Goal: Task Accomplishment & Management: Complete application form

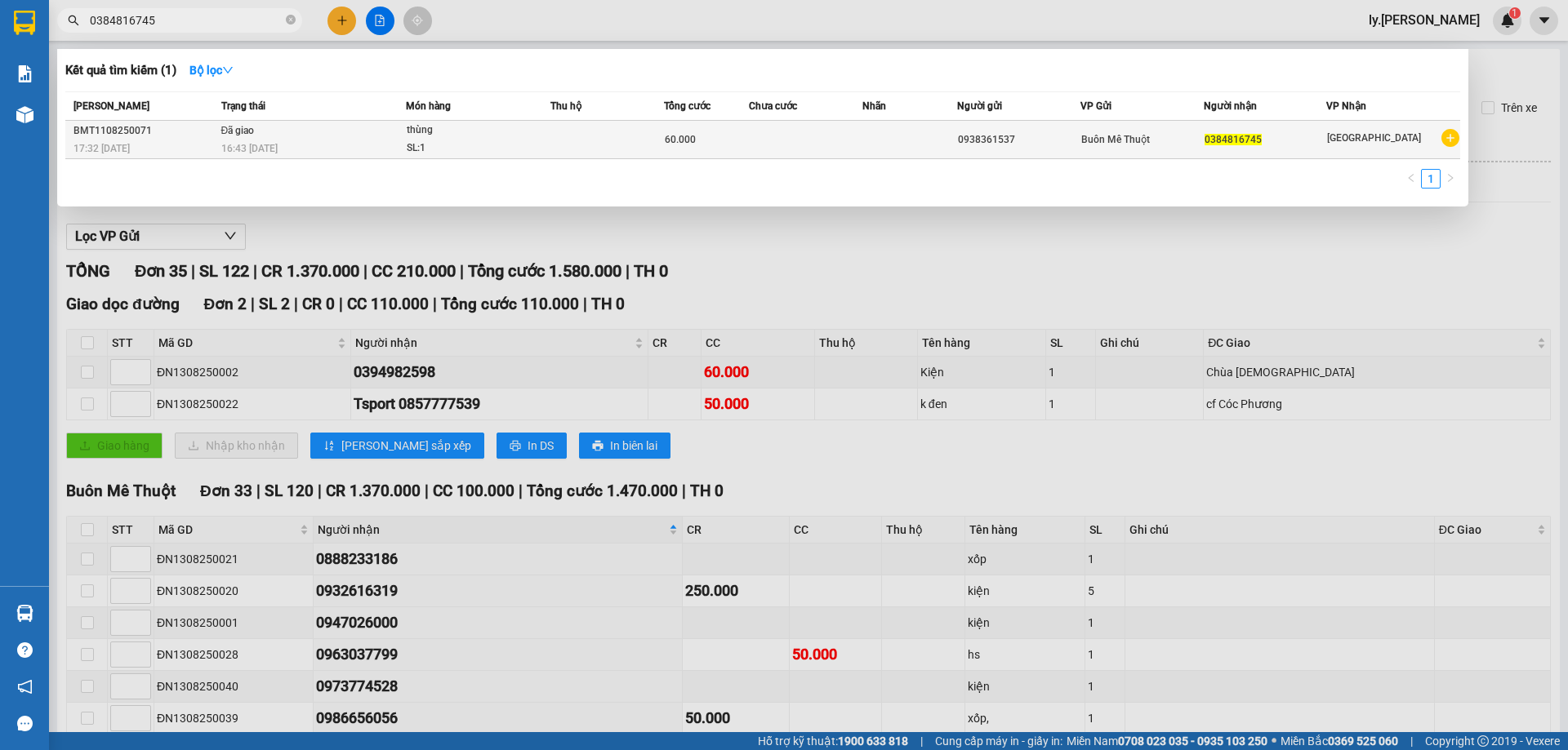
type input "0384816745"
click at [372, 143] on div "16:43 [DATE]" at bounding box center [314, 148] width 184 height 18
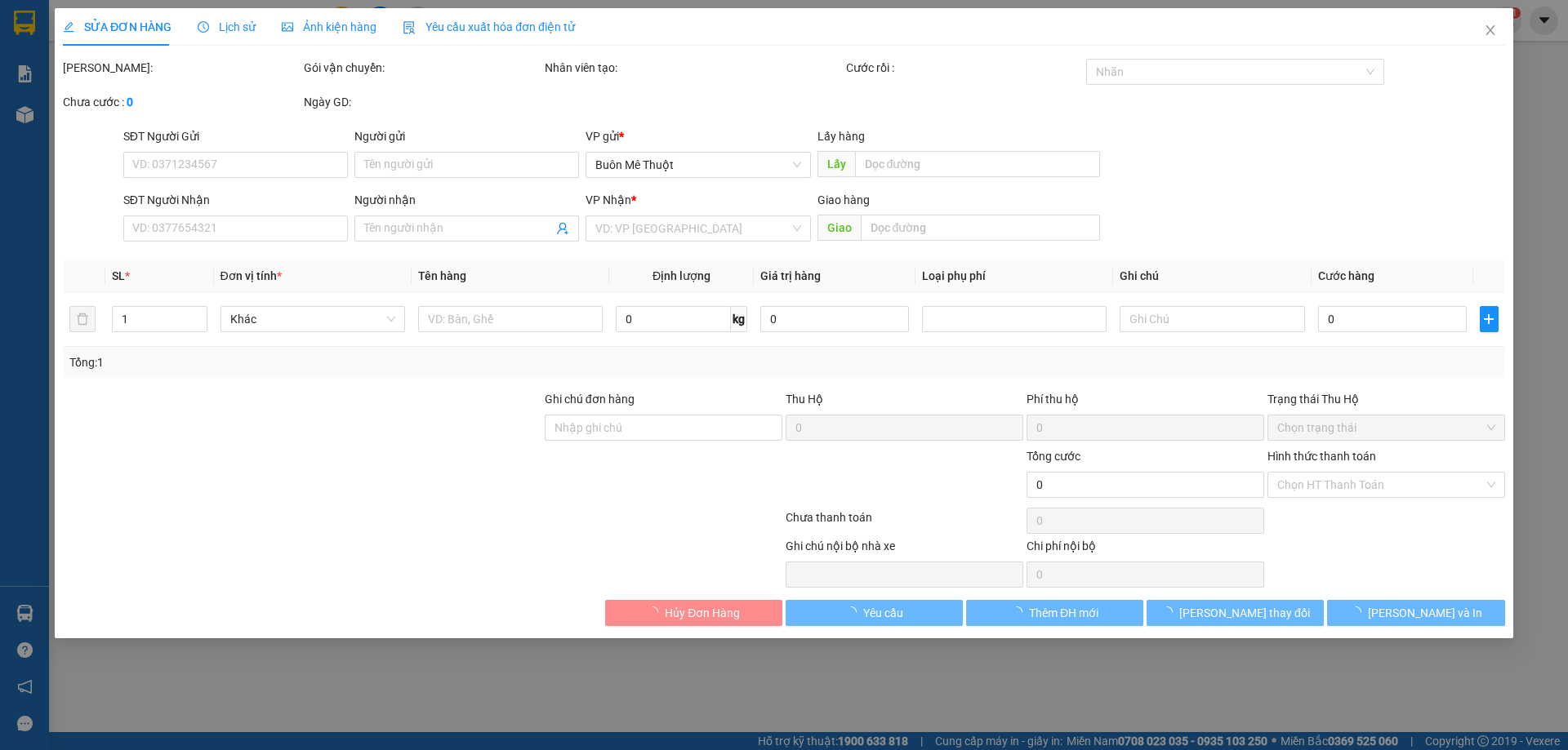
type input "0938361537"
type input "0384816745"
type input "60.000"
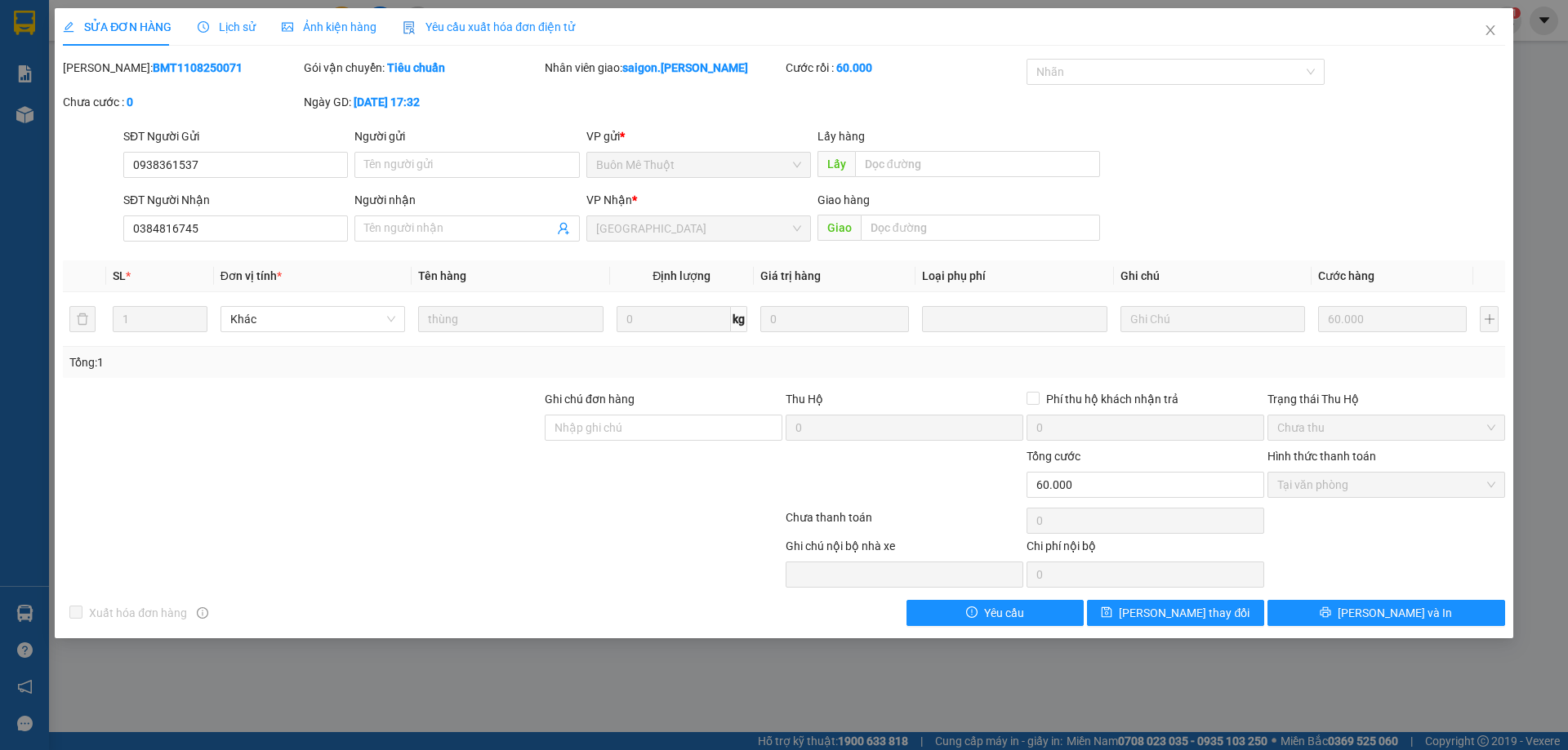
click at [331, 32] on span "Ảnh kiện hàng" at bounding box center [329, 27] width 95 height 13
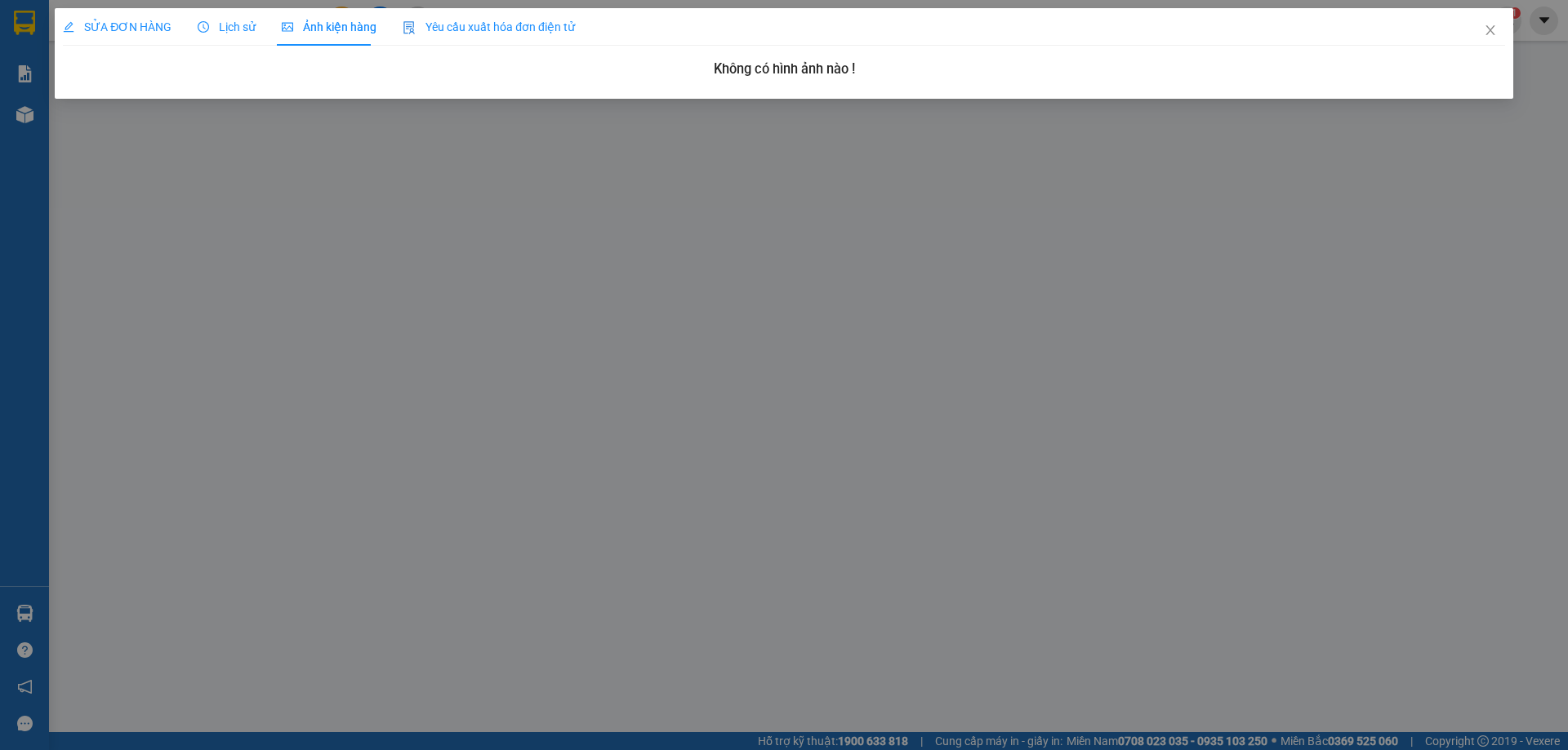
click at [123, 21] on span "SỬA ĐƠN HÀNG" at bounding box center [117, 27] width 108 height 13
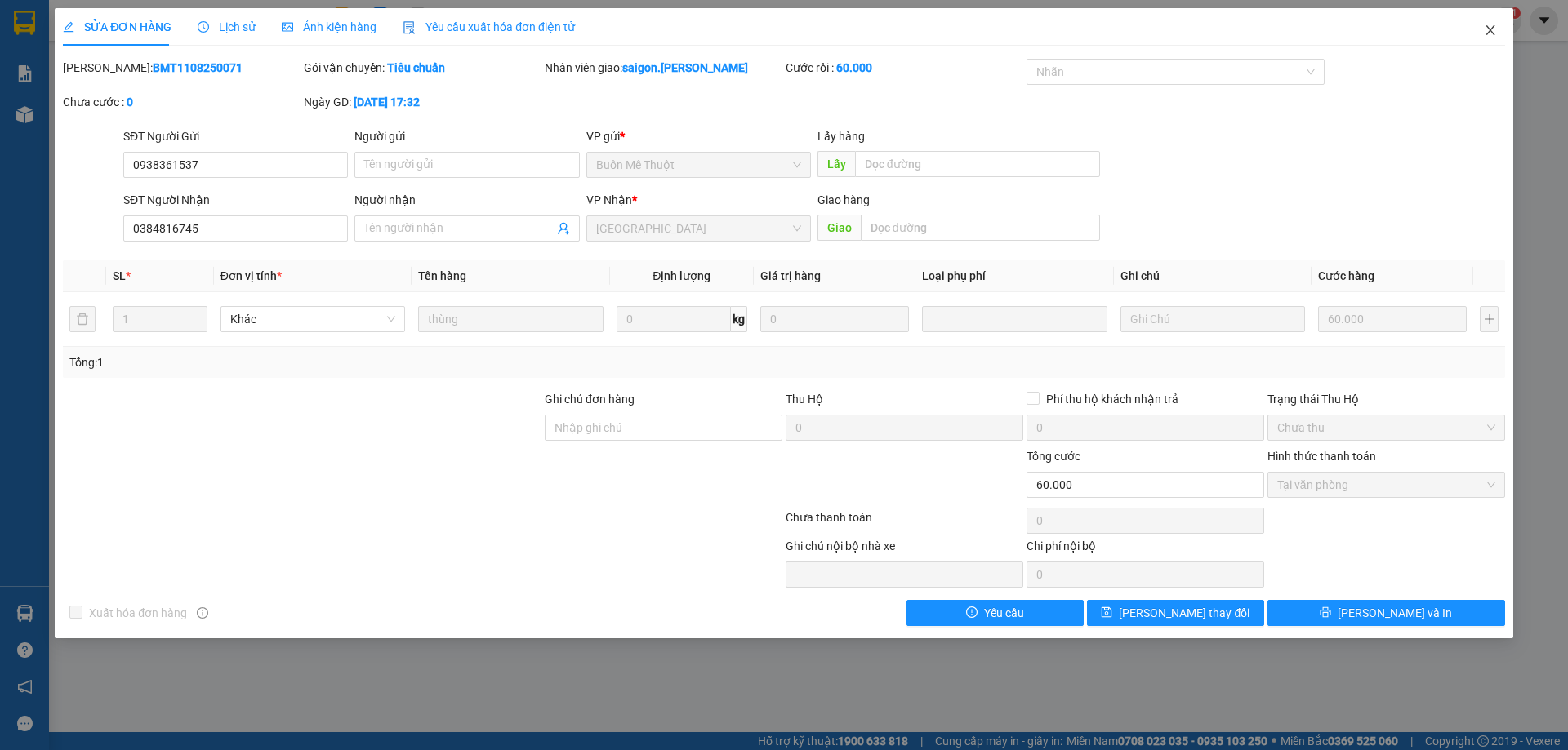
click at [1496, 31] on icon "close" at bounding box center [1490, 30] width 13 height 13
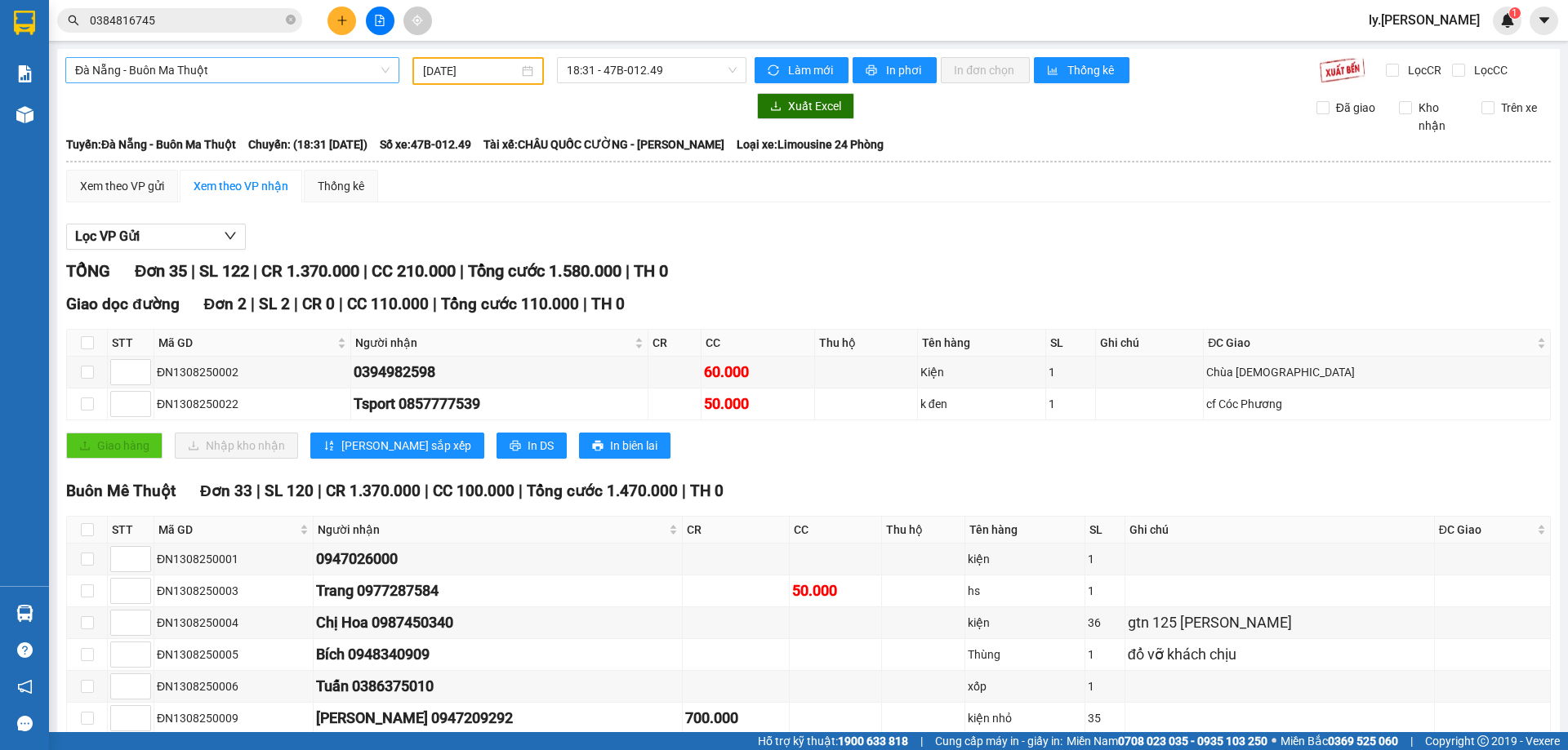
click at [307, 66] on span "Đà Nẵng - Buôn Ma Thuột" at bounding box center [232, 70] width 315 height 24
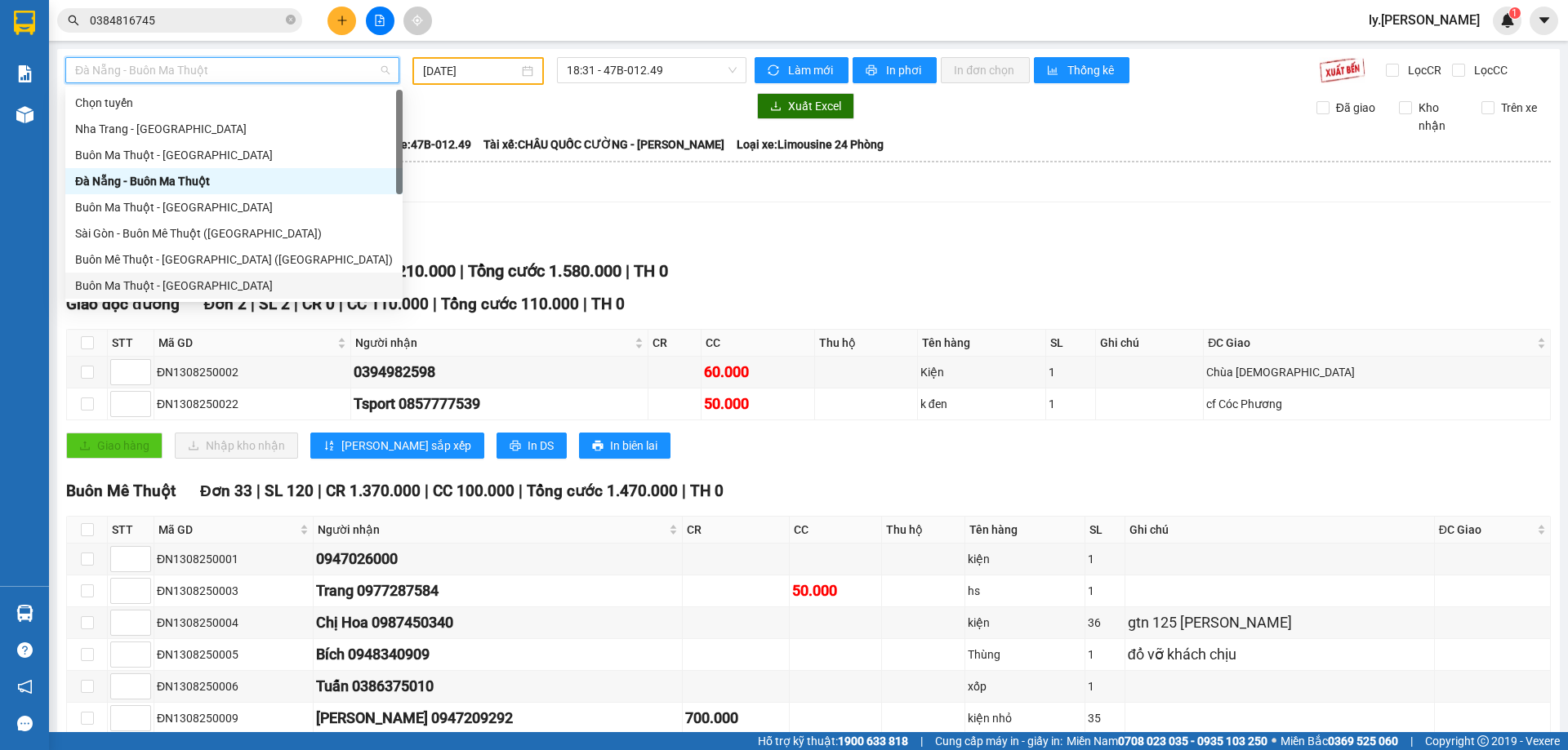
click at [187, 284] on div "Buôn Ma Thuột - [GEOGRAPHIC_DATA]" at bounding box center [233, 286] width 317 height 18
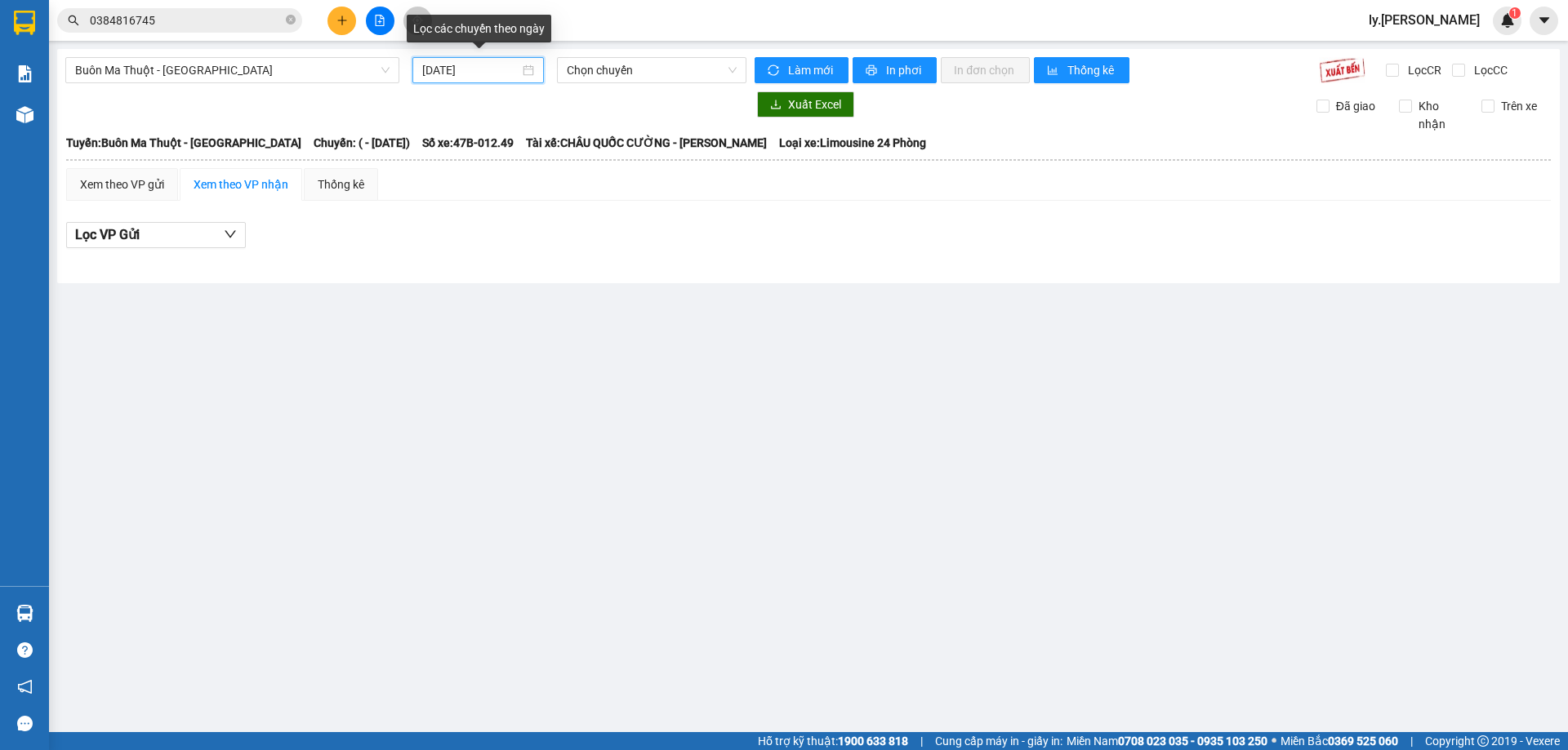
click at [473, 64] on input "[DATE]" at bounding box center [471, 70] width 98 height 18
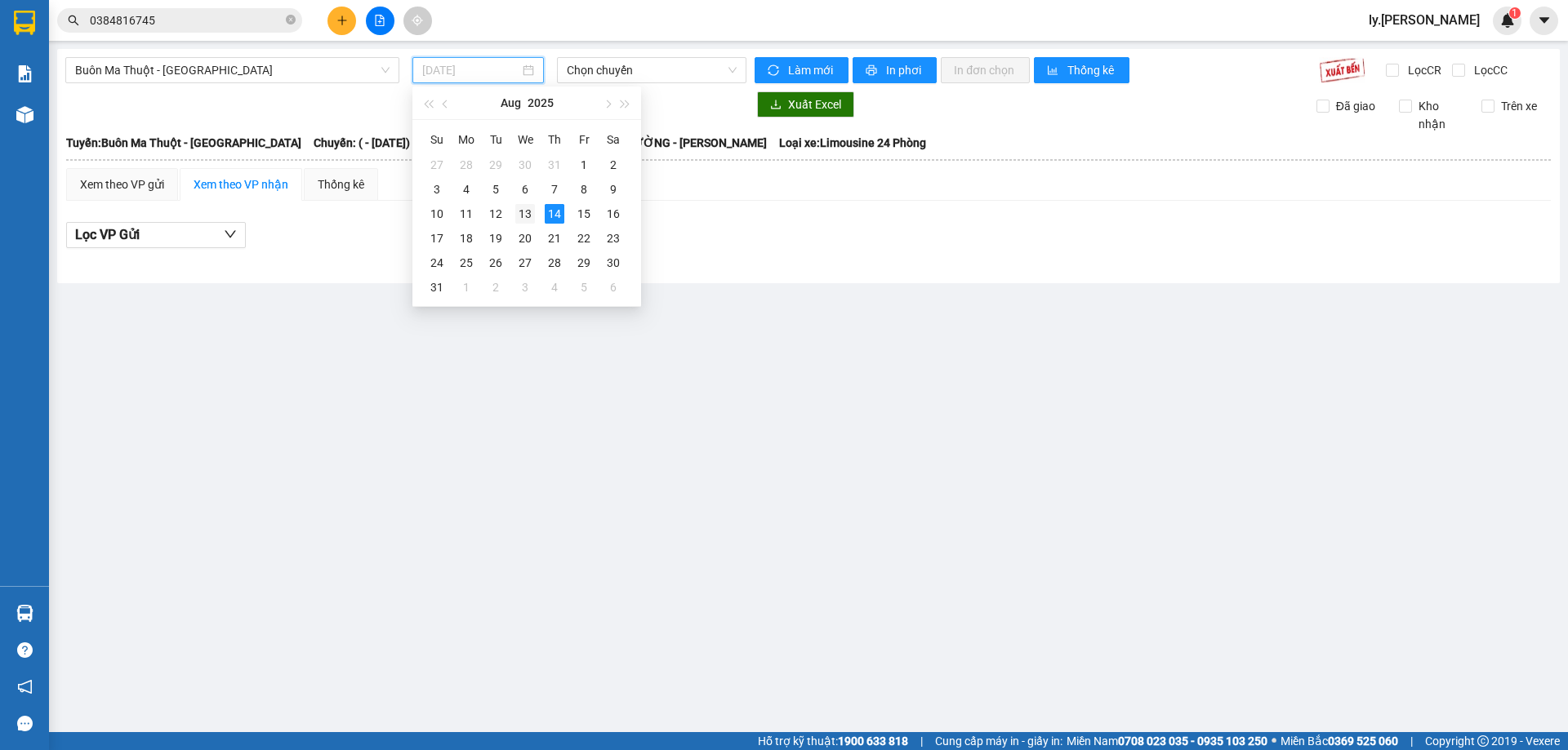
click at [521, 213] on div "13" at bounding box center [525, 214] width 20 height 20
type input "[DATE]"
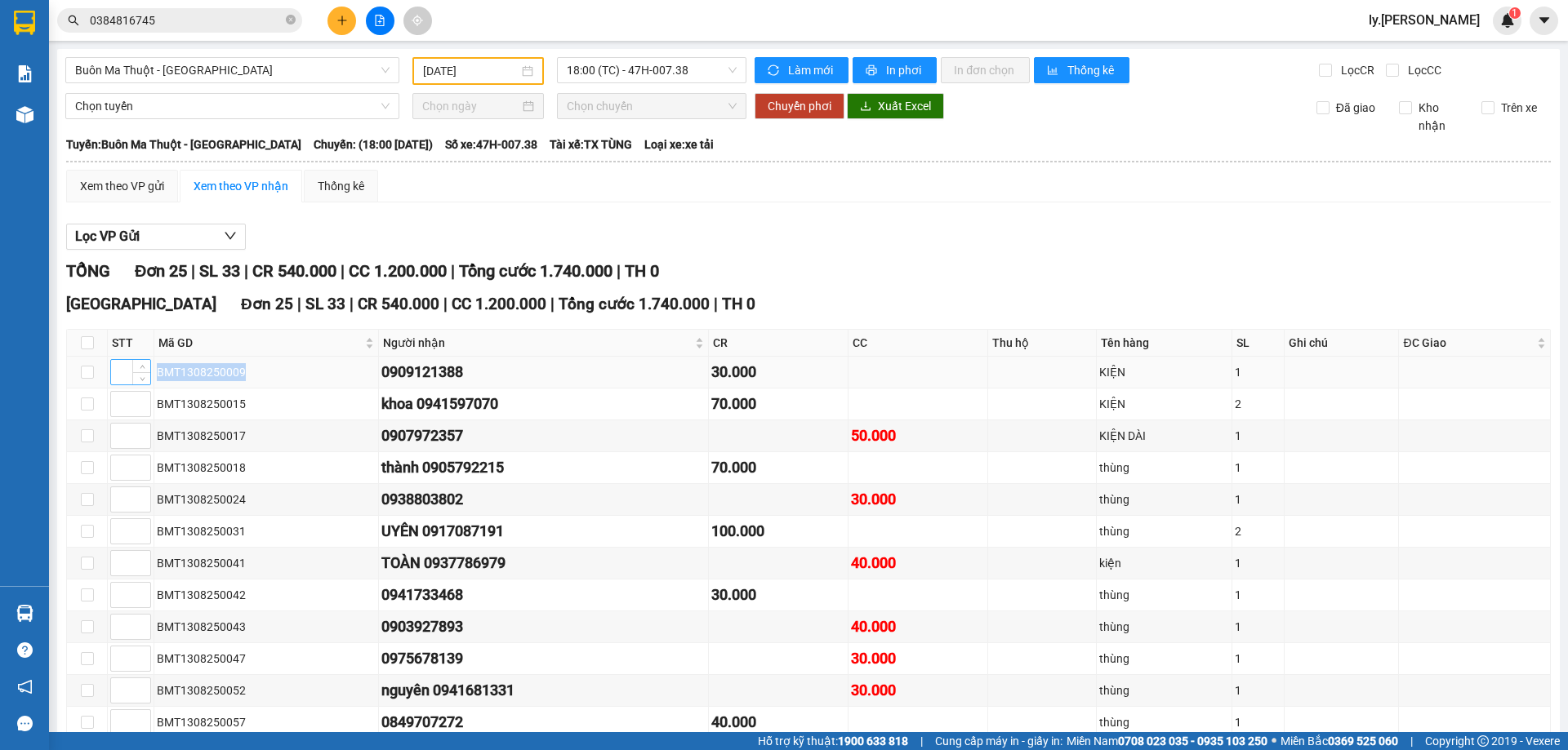
drag, startPoint x: 259, startPoint y: 370, endPoint x: 119, endPoint y: 370, distance: 140.0
click at [119, 370] on tr "BMT1308250009 0909121388 30.000 KIỆN 1" at bounding box center [809, 372] width 1484 height 32
copy tr "BMT1308250009"
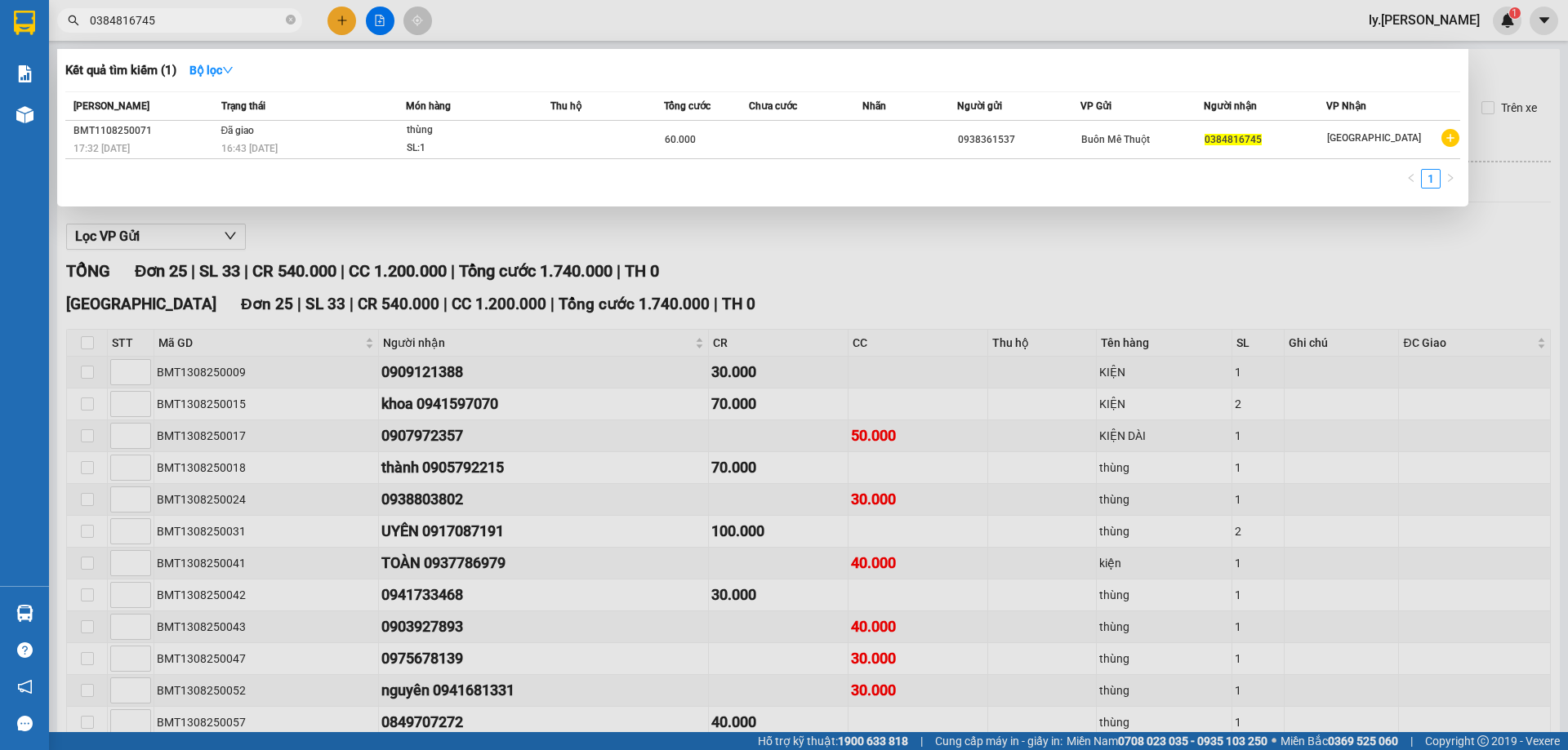
click at [154, 17] on input "0384816745" at bounding box center [185, 21] width 192 height 18
paste input "BMT1308250009"
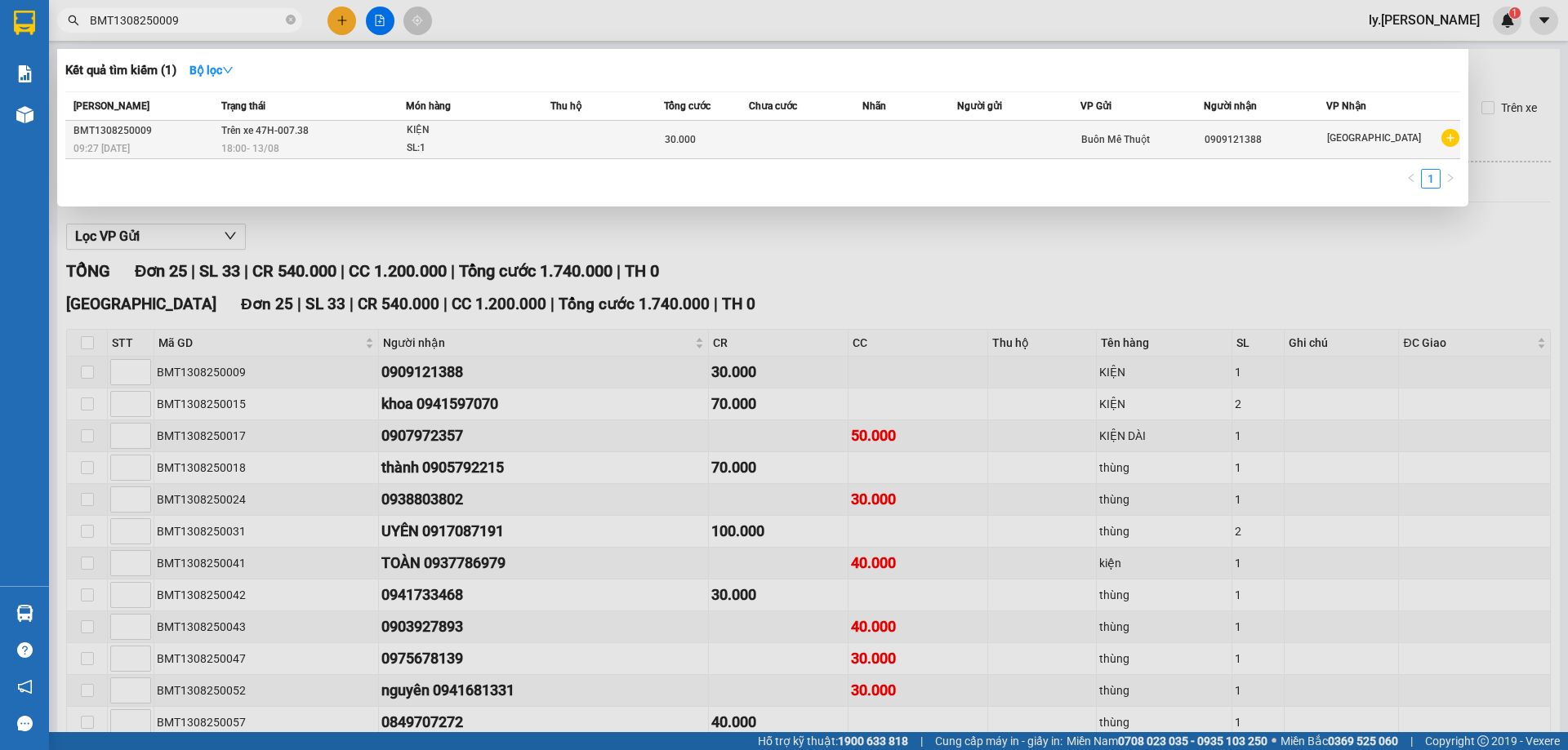
type input "BMT1308250009"
click at [200, 139] on div "09:27 [DATE]" at bounding box center [145, 148] width 143 height 18
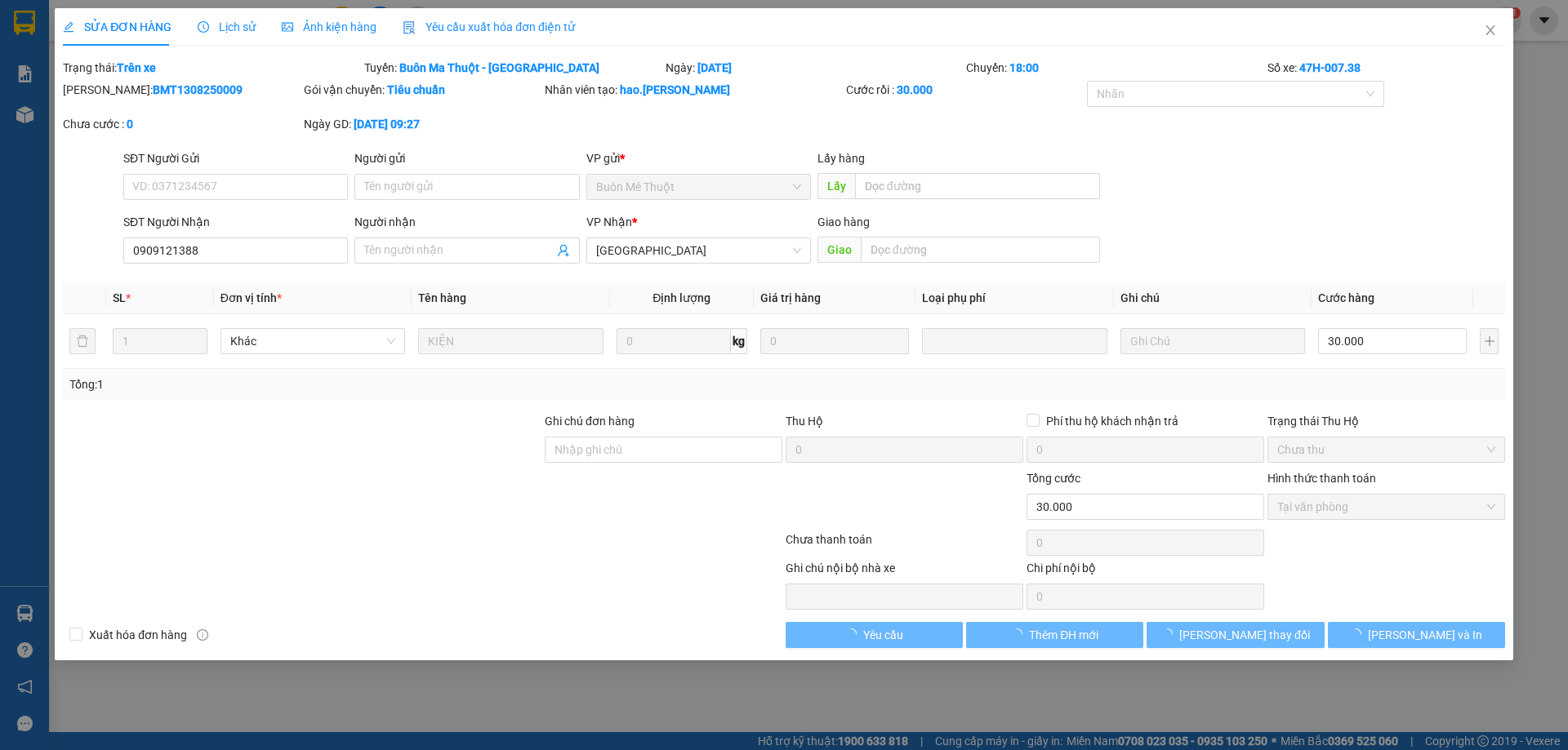
type input "0909121388"
type input "30.000"
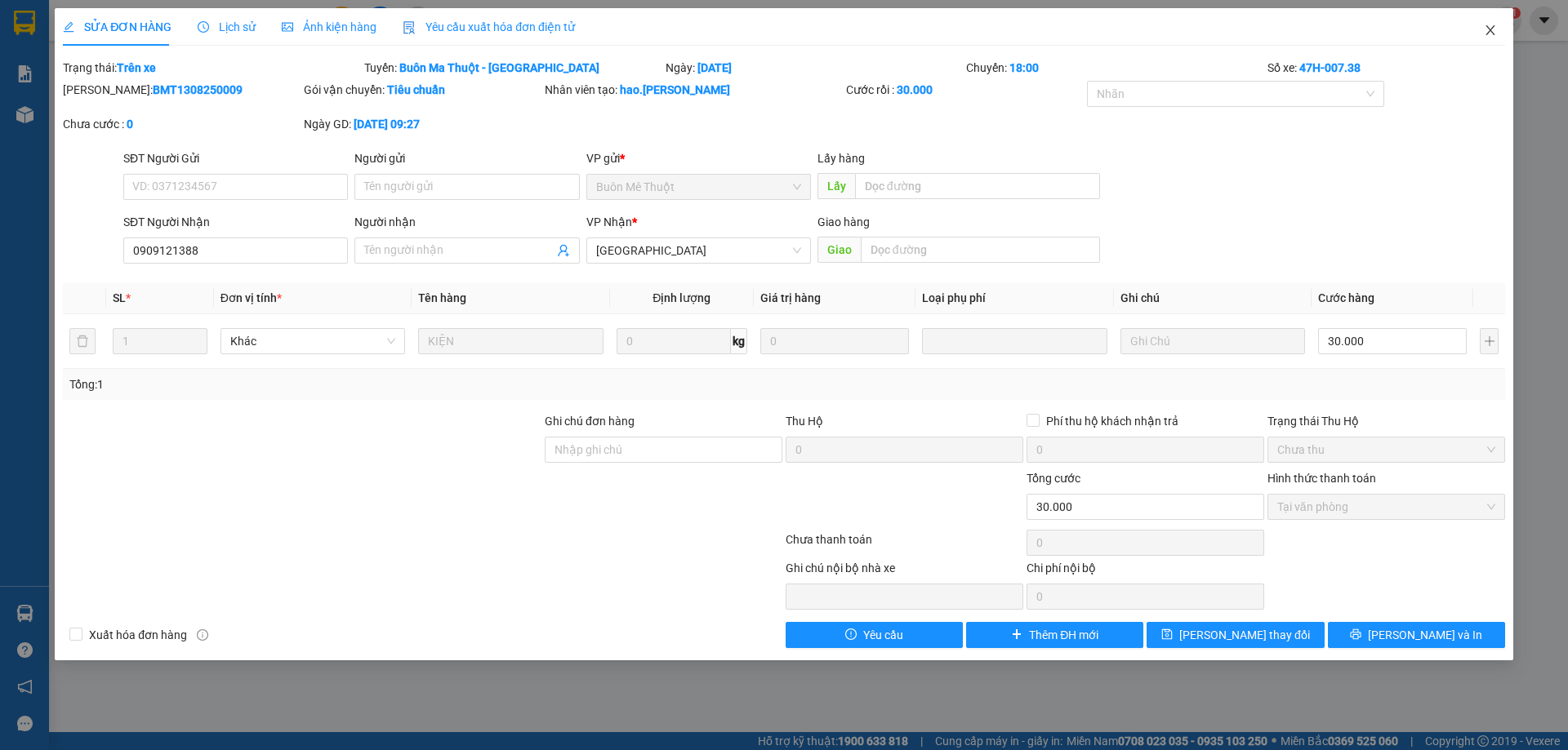
click at [1486, 32] on icon "close" at bounding box center [1490, 30] width 13 height 13
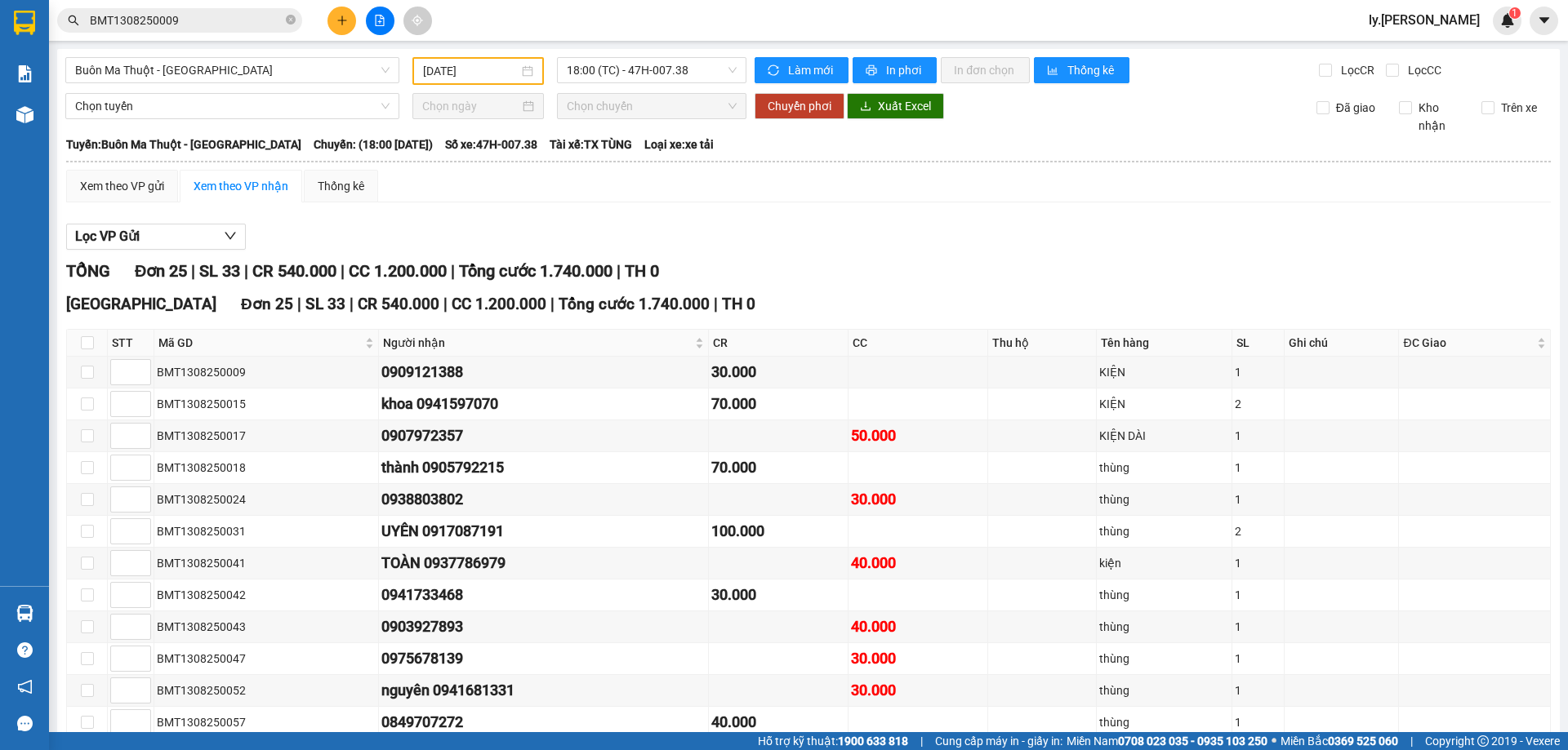
click at [563, 232] on div "Lọc VP Gửi" at bounding box center [808, 238] width 1484 height 27
click at [343, 30] on button at bounding box center [342, 21] width 29 height 29
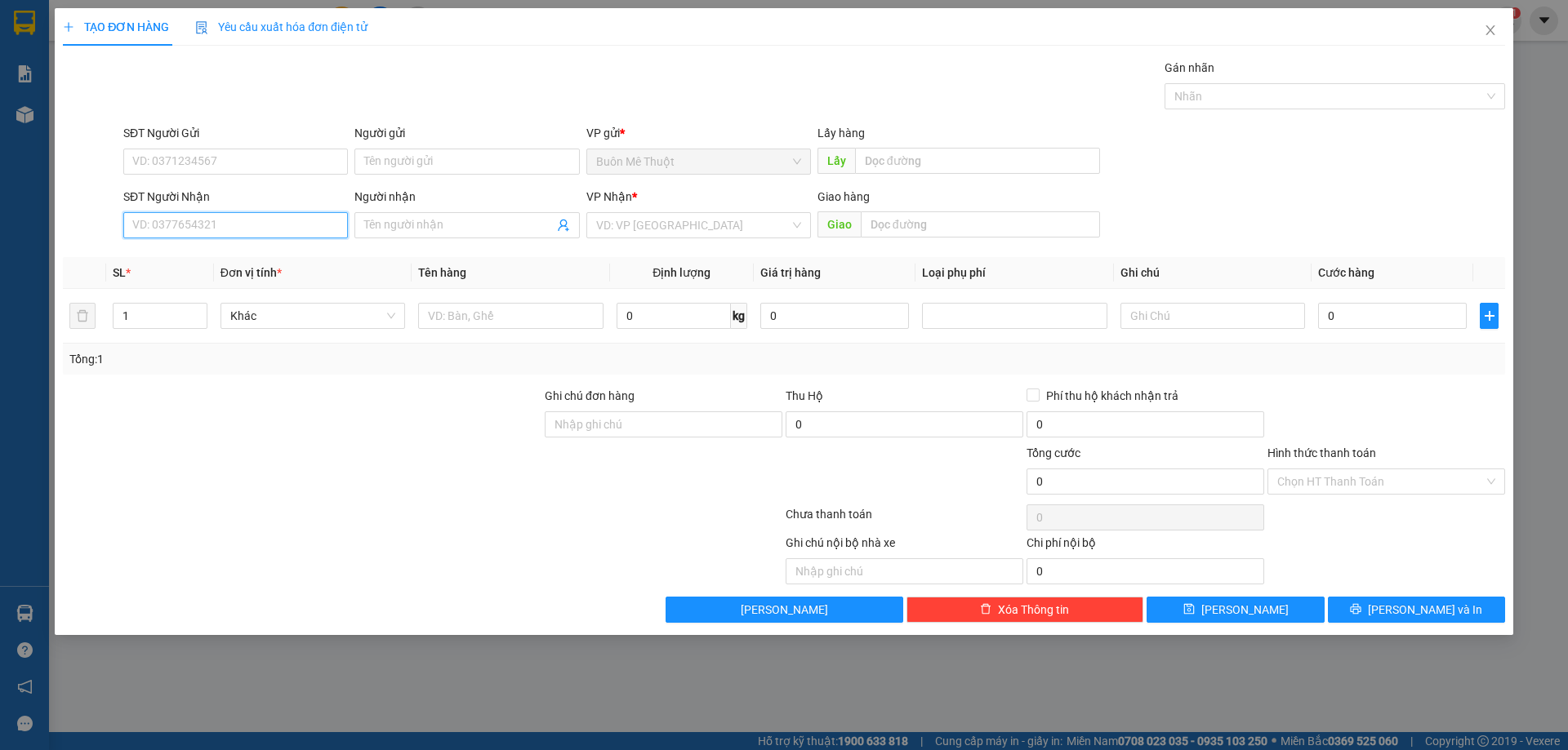
click at [266, 224] on input "SĐT Người Nhận" at bounding box center [235, 225] width 224 height 26
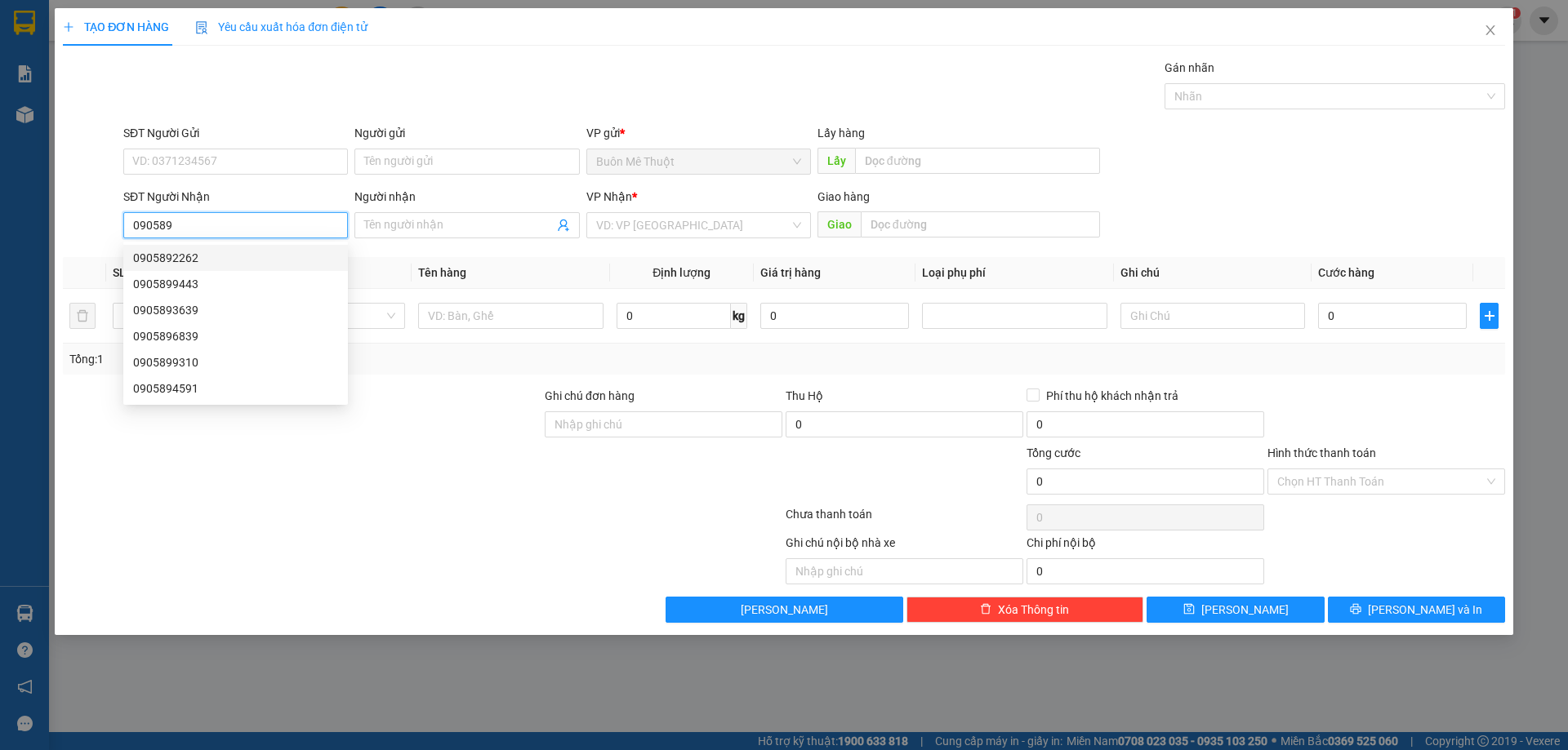
click at [178, 229] on input "090589" at bounding box center [235, 225] width 224 height 26
click at [182, 258] on div "0905589449" at bounding box center [235, 258] width 205 height 18
type input "0905589449"
type input "[PERSON_NAME]"
type input "120.000"
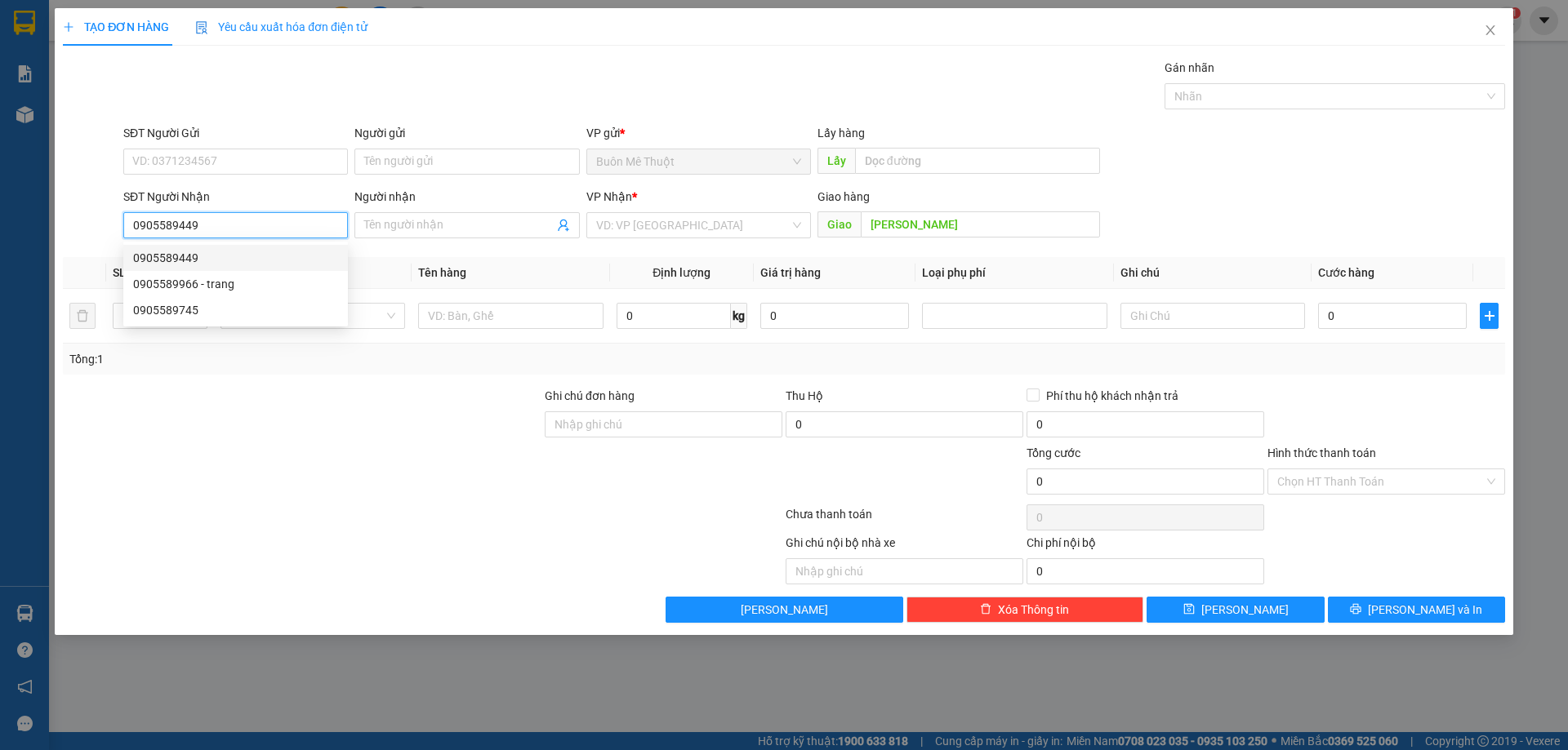
type input "120.000"
type input "0905589449"
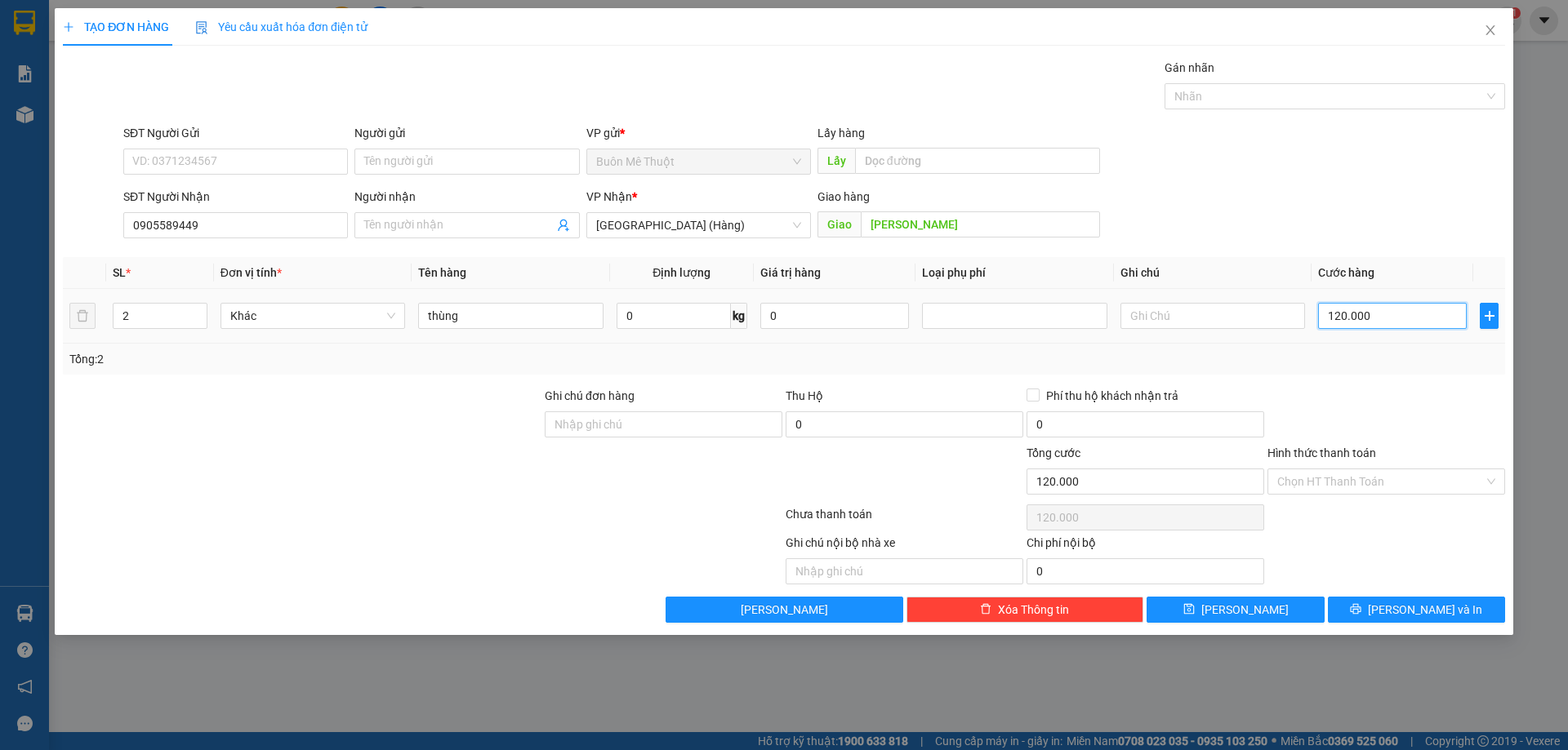
click at [1383, 321] on input "120.000" at bounding box center [1392, 315] width 148 height 26
type input "1"
type input "11"
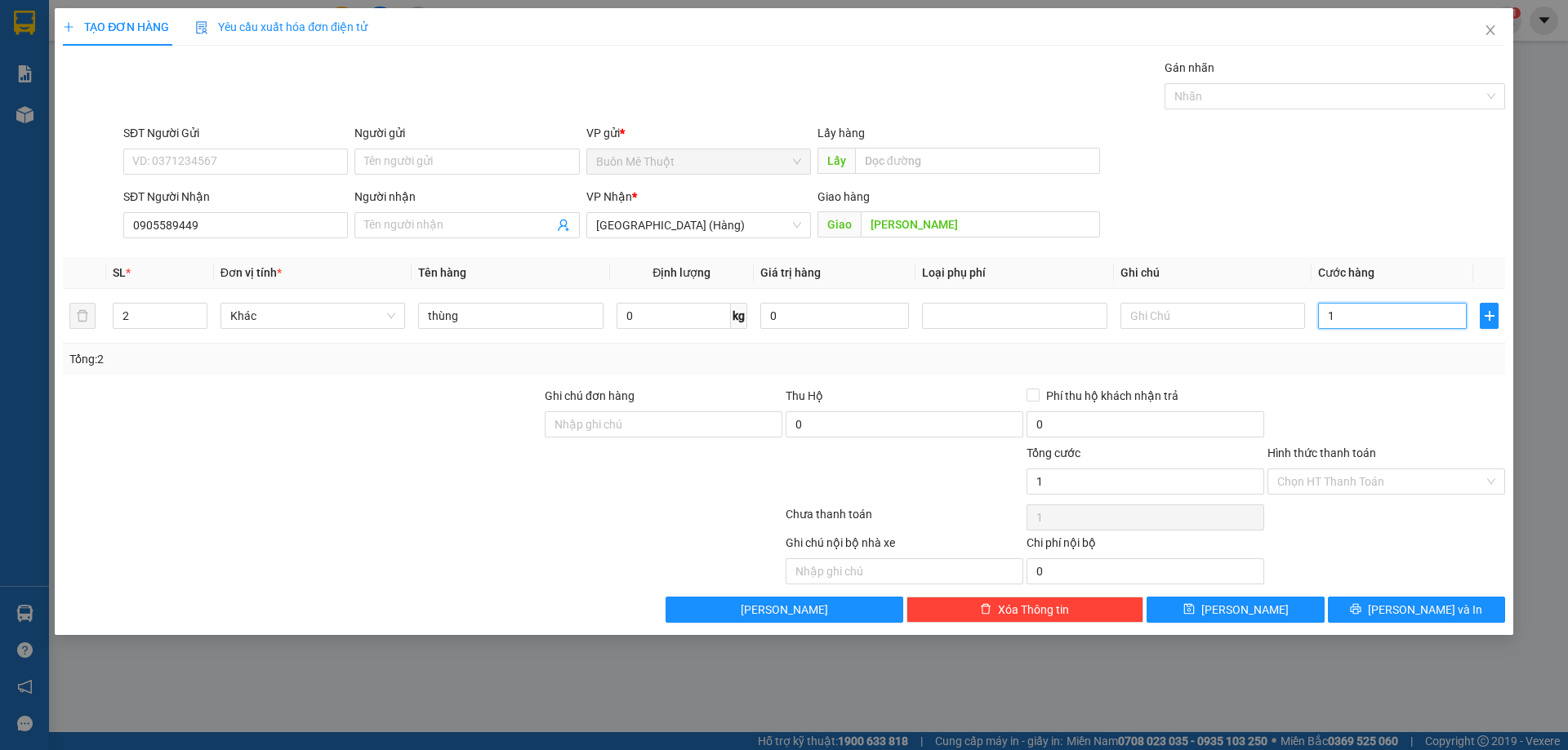
type input "11"
type input "110"
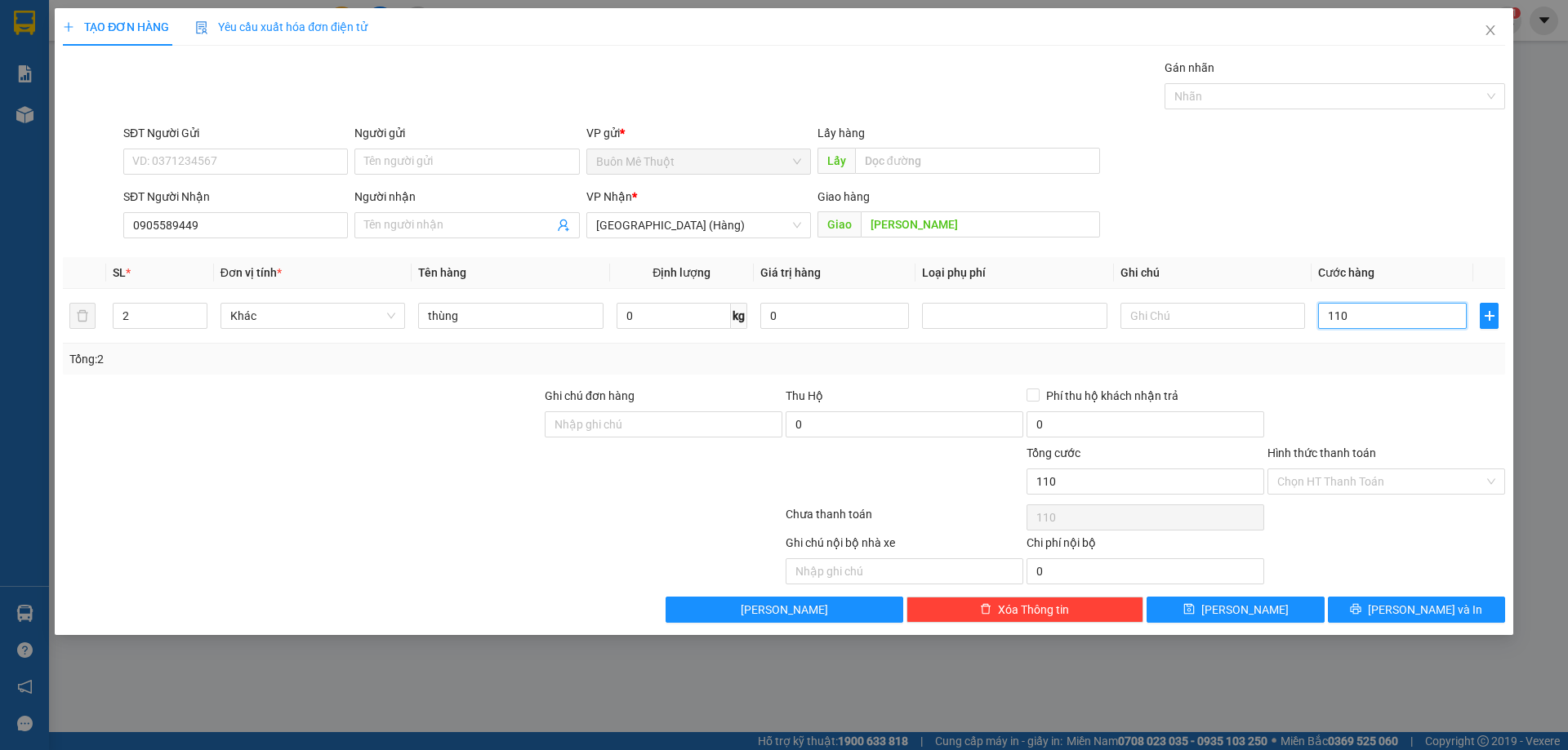
type input "11"
type input "1"
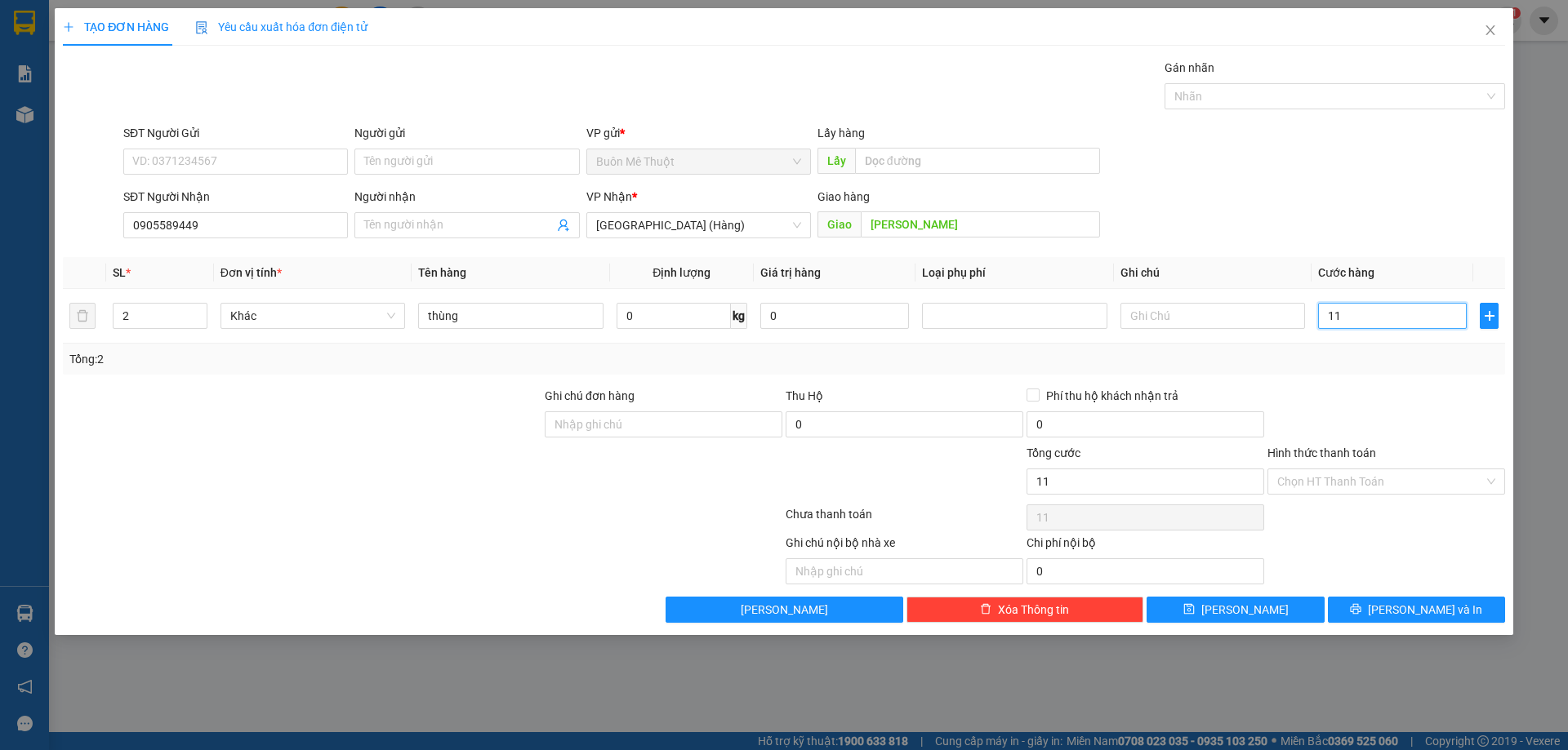
type input "1"
type input "12"
type input "120"
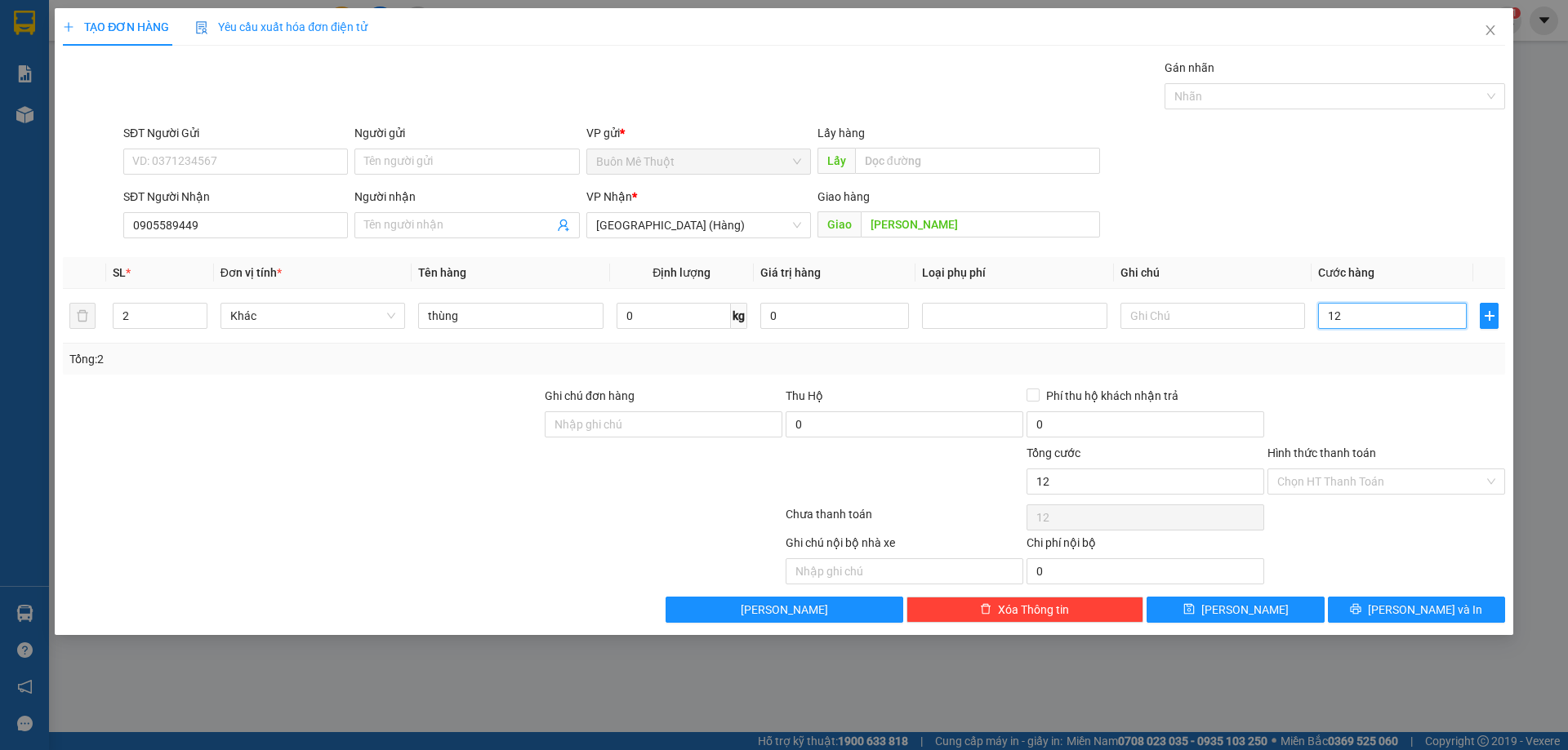
type input "120"
type input "120.000"
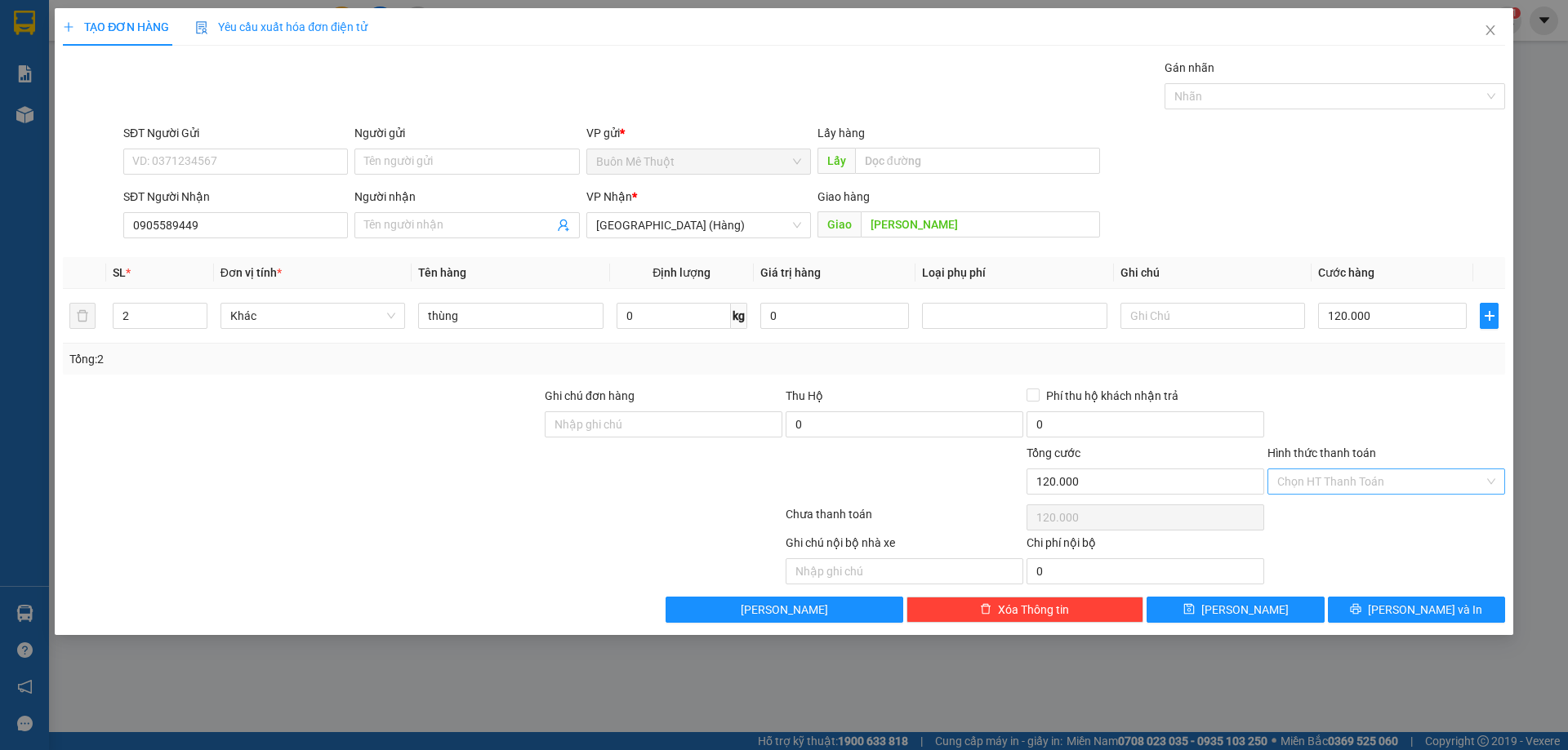
click at [1333, 473] on input "Hình thức thanh toán" at bounding box center [1380, 481] width 207 height 24
click at [1323, 519] on div "Tại văn phòng" at bounding box center [1385, 514] width 218 height 18
type input "0"
click at [1422, 610] on span "[PERSON_NAME] và In" at bounding box center [1424, 610] width 114 height 18
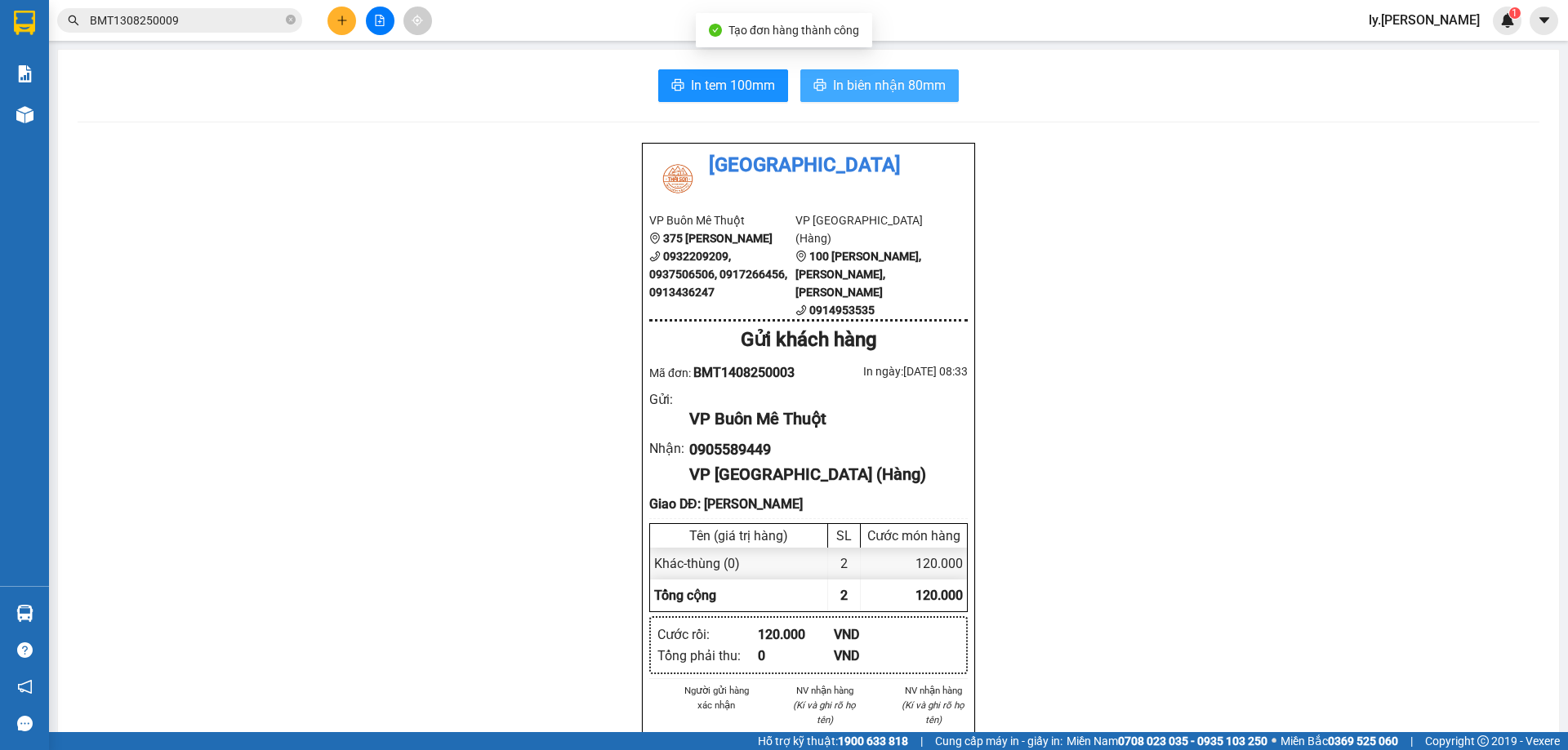
click at [897, 83] on span "In biên nhận 80mm" at bounding box center [889, 85] width 113 height 21
